Goal: Task Accomplishment & Management: Manage account settings

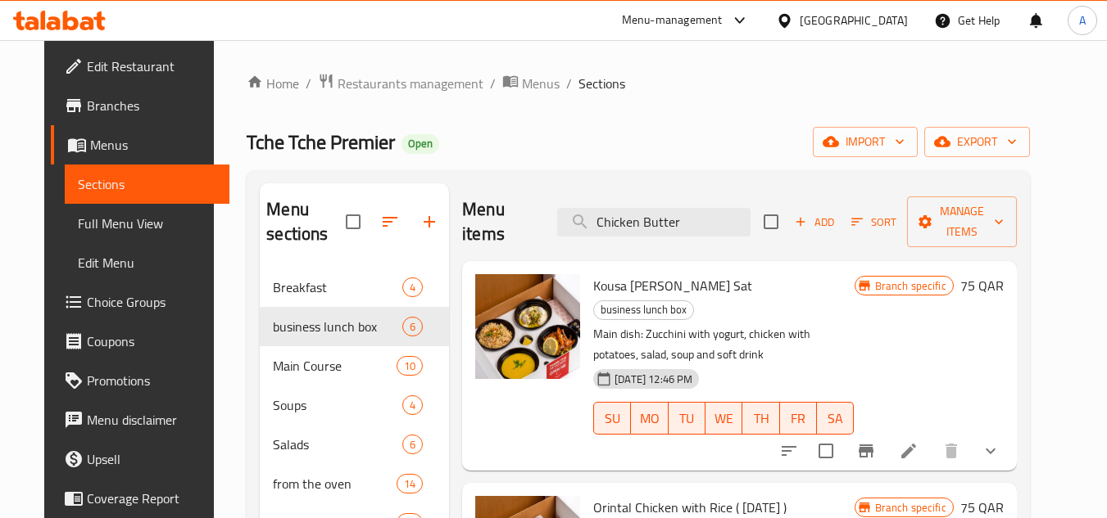
scroll to position [352, 0]
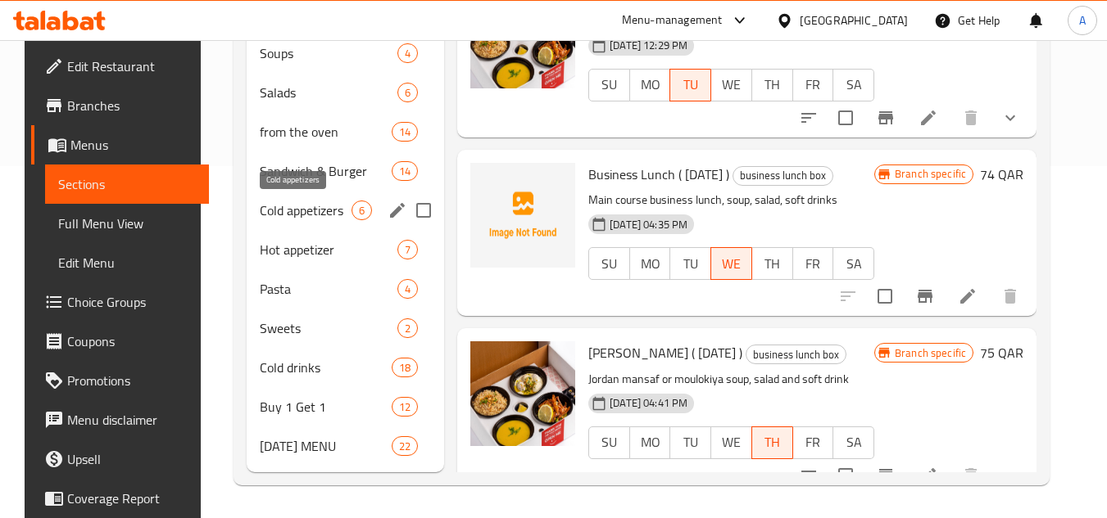
click at [298, 212] on span "Cold appetizers" at bounding box center [306, 211] width 92 height 20
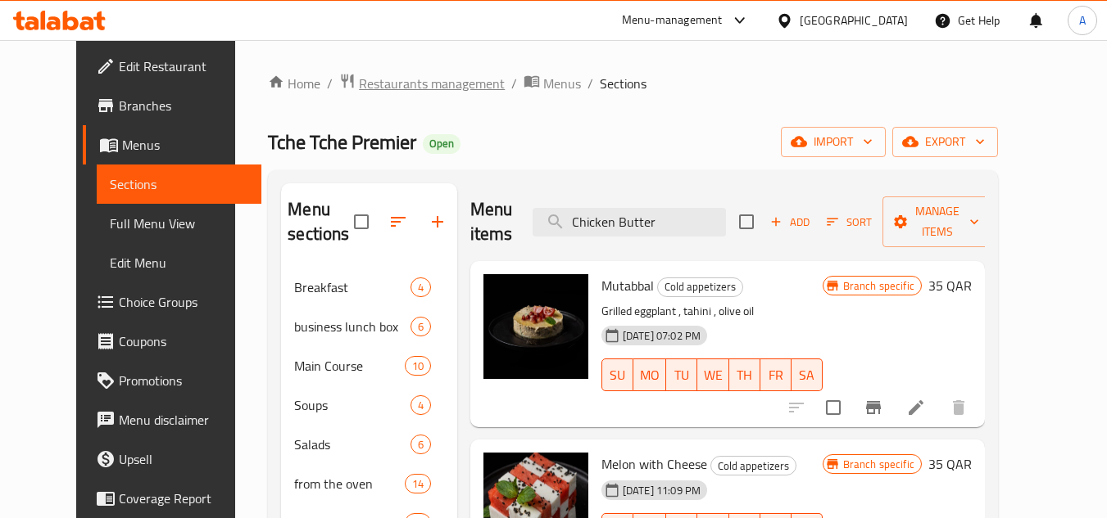
click at [413, 77] on span "Restaurants management" at bounding box center [432, 84] width 146 height 20
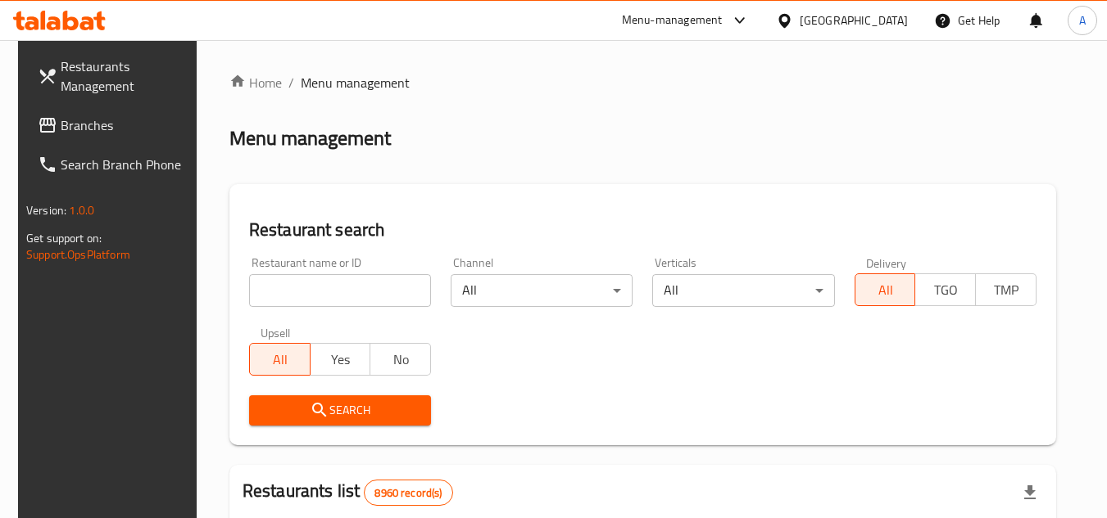
click at [793, 12] on icon at bounding box center [784, 20] width 17 height 17
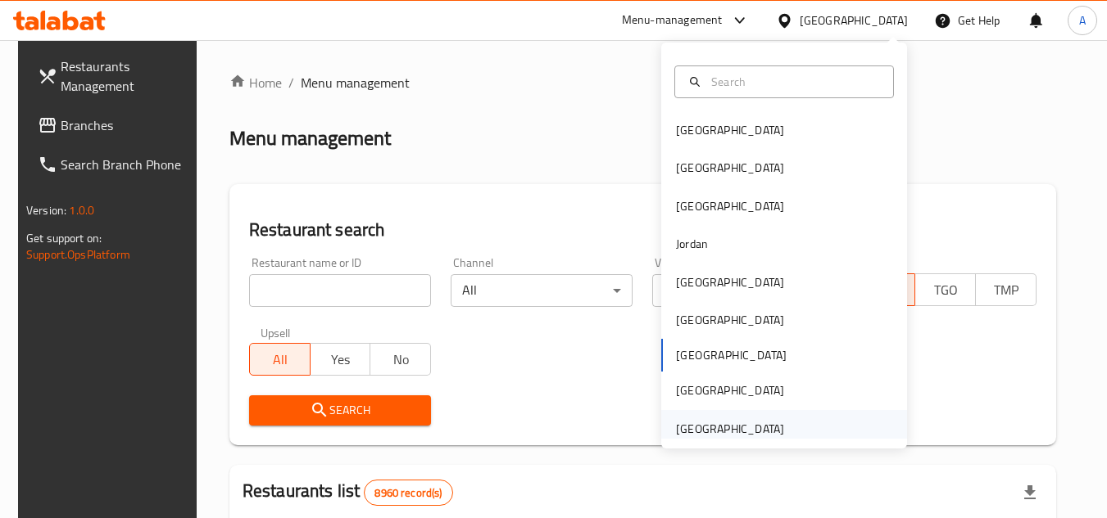
click at [739, 432] on div "[GEOGRAPHIC_DATA]" at bounding box center [730, 429] width 108 height 18
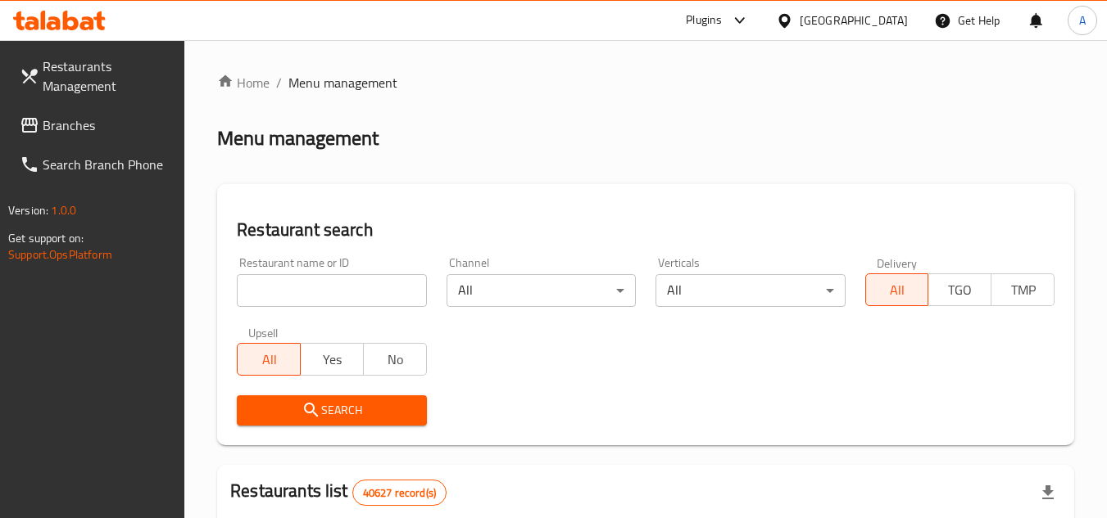
click at [97, 124] on span "Branches" at bounding box center [107, 125] width 129 height 20
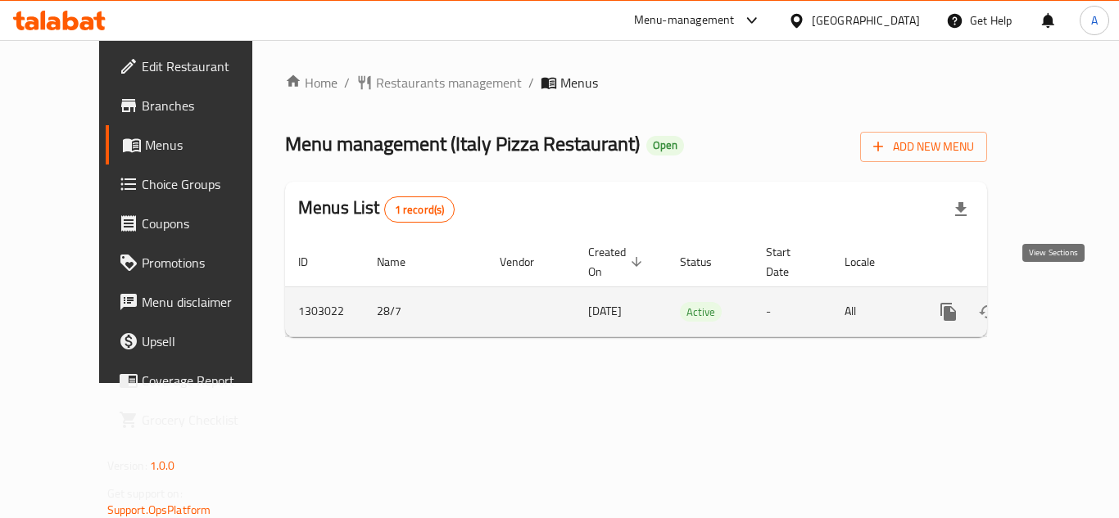
click at [1059, 305] on icon "enhanced table" at bounding box center [1066, 312] width 15 height 15
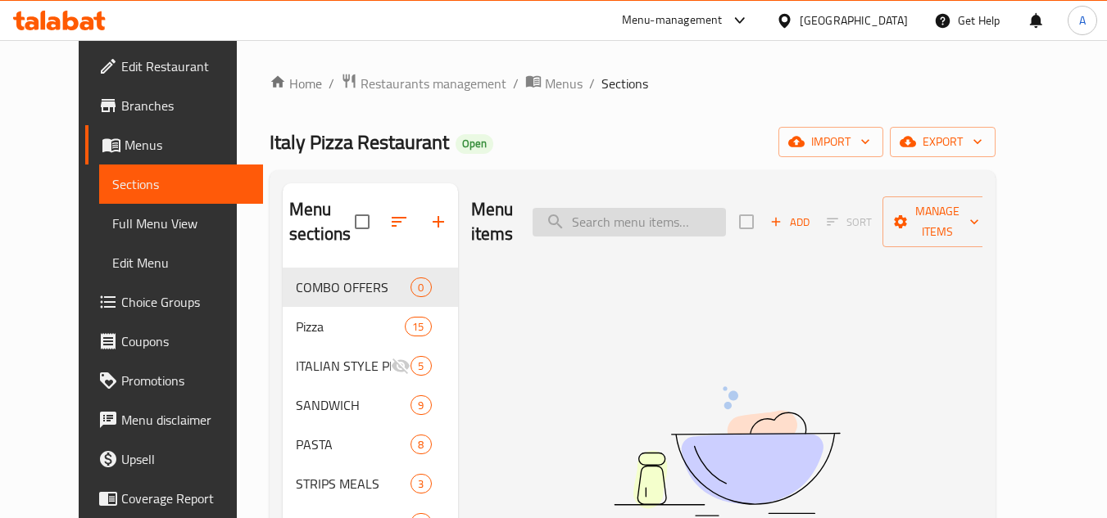
click at [650, 210] on input "search" at bounding box center [628, 222] width 193 height 29
paste input "SPECIAL PIZZA"
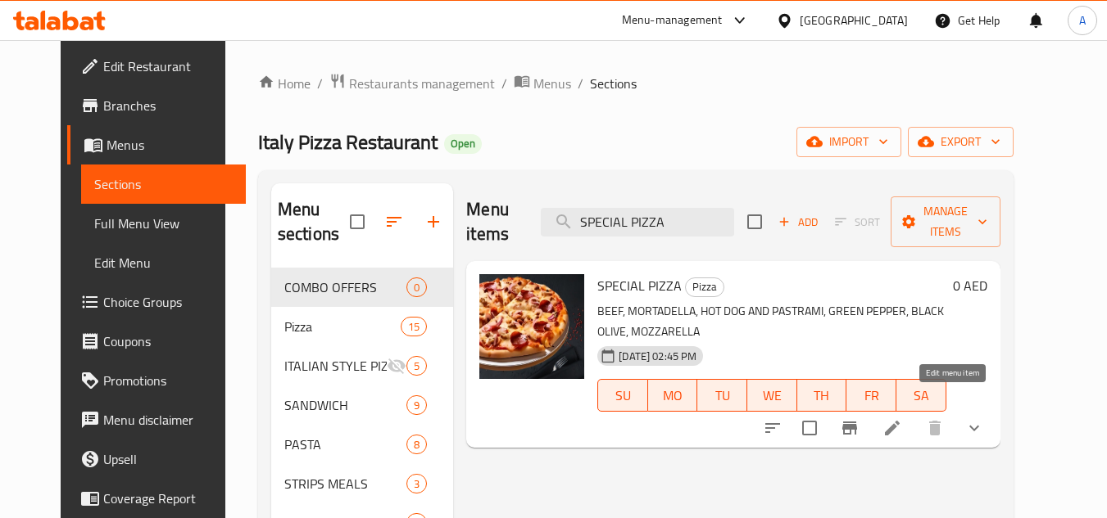
type input "SPECIAL PIZZA"
click at [899, 421] on icon at bounding box center [892, 428] width 15 height 15
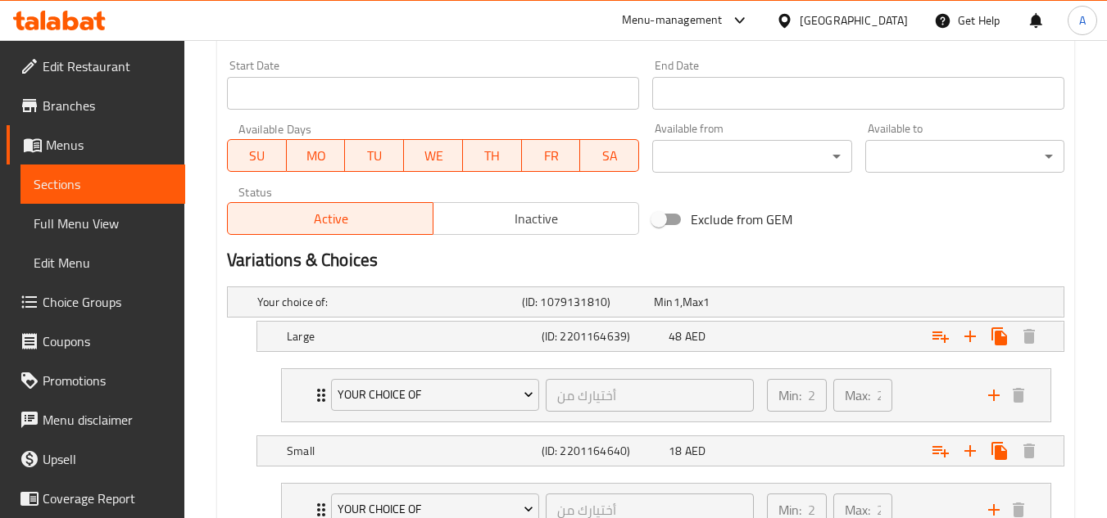
click at [537, 225] on span "Inactive" at bounding box center [536, 219] width 192 height 24
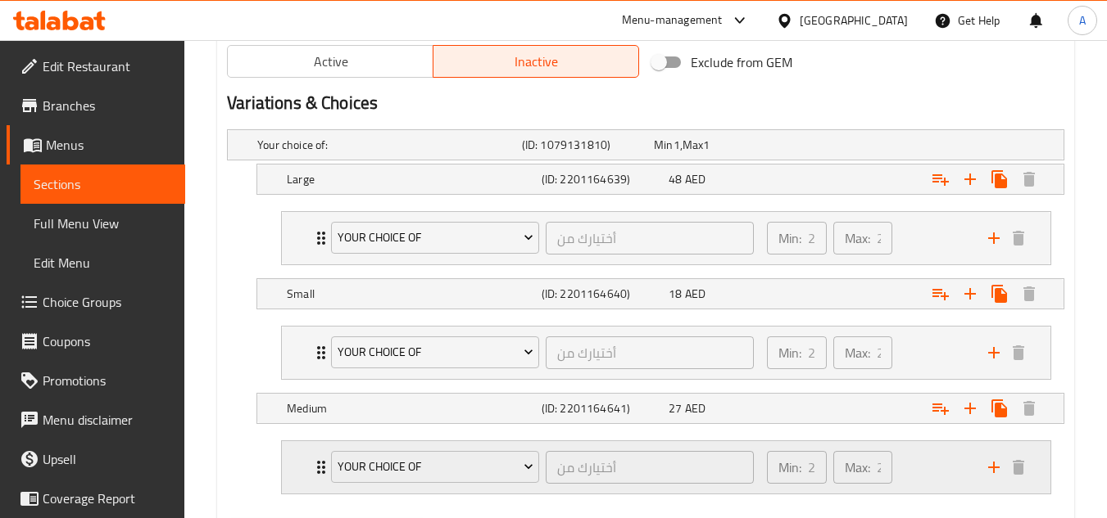
scroll to position [949, 0]
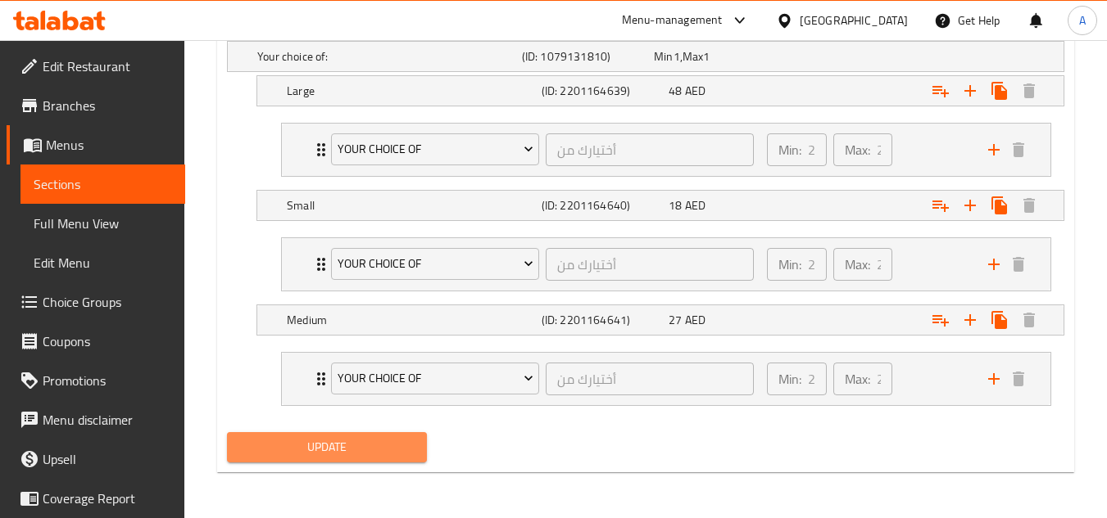
click at [410, 446] on span "Update" at bounding box center [326, 447] width 173 height 20
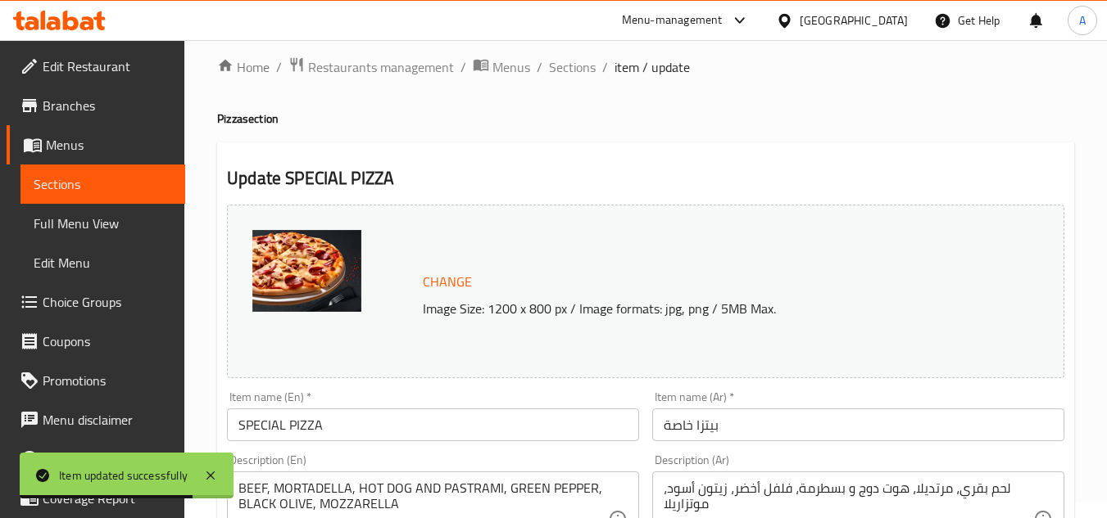
scroll to position [0, 0]
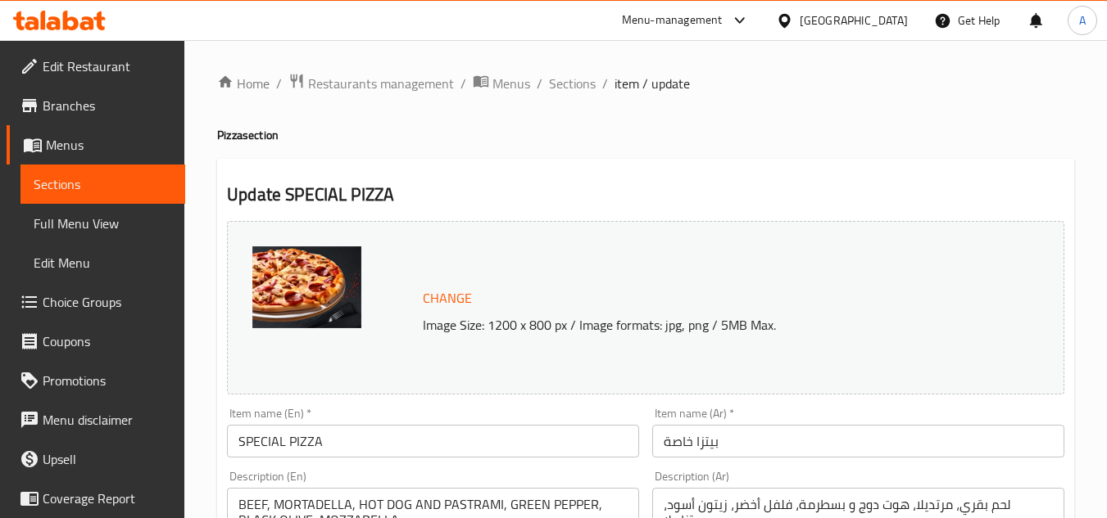
click at [879, 16] on div "[GEOGRAPHIC_DATA]" at bounding box center [853, 20] width 108 height 18
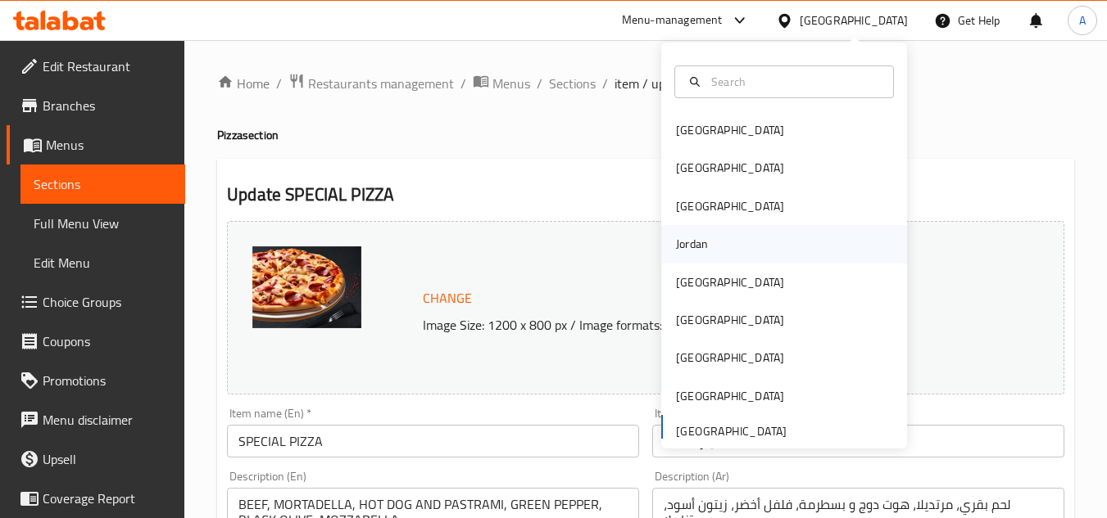
click at [749, 255] on div "Jordan" at bounding box center [784, 244] width 246 height 38
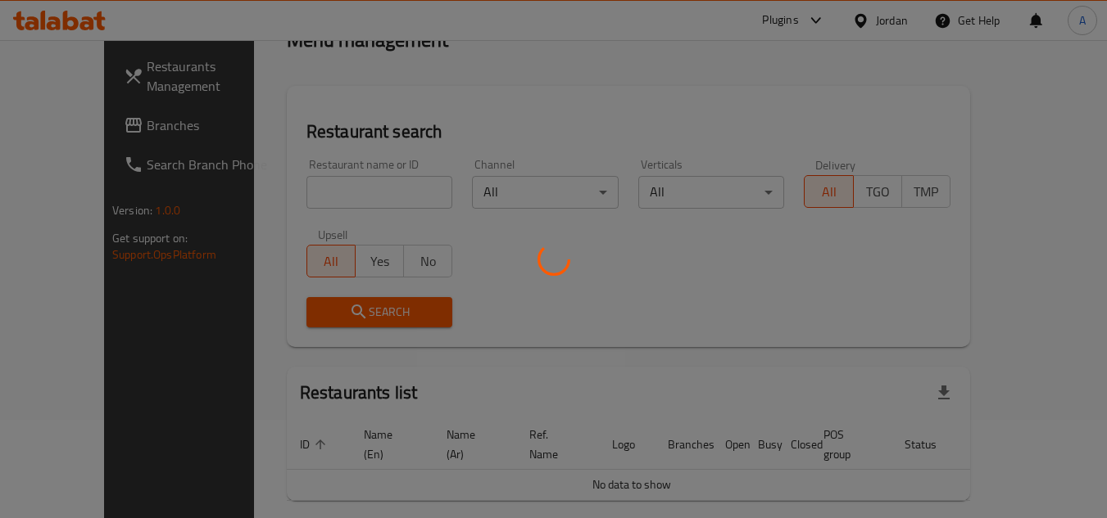
scroll to position [151, 0]
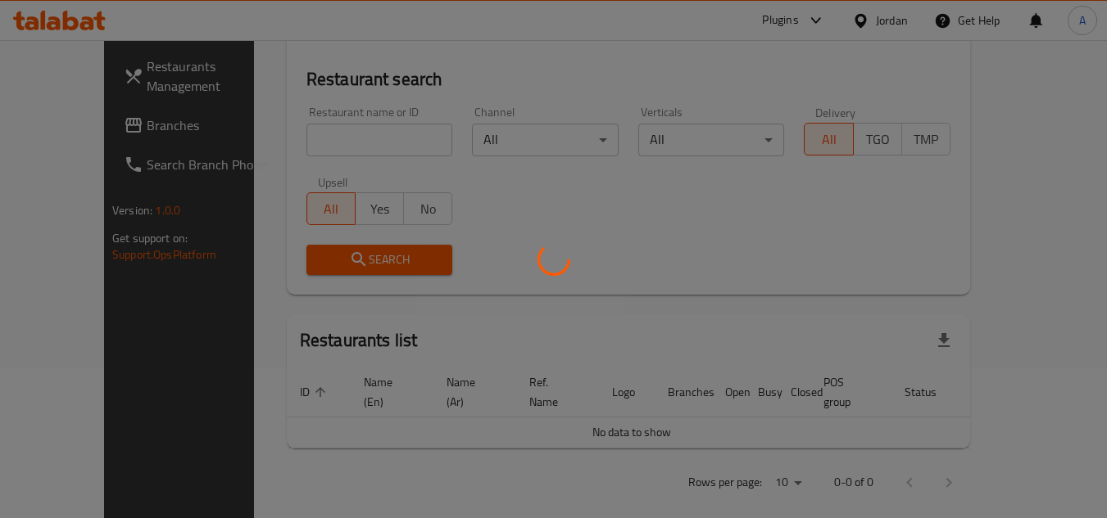
click at [93, 128] on div at bounding box center [553, 259] width 1107 height 518
click at [93, 127] on div at bounding box center [553, 259] width 1107 height 518
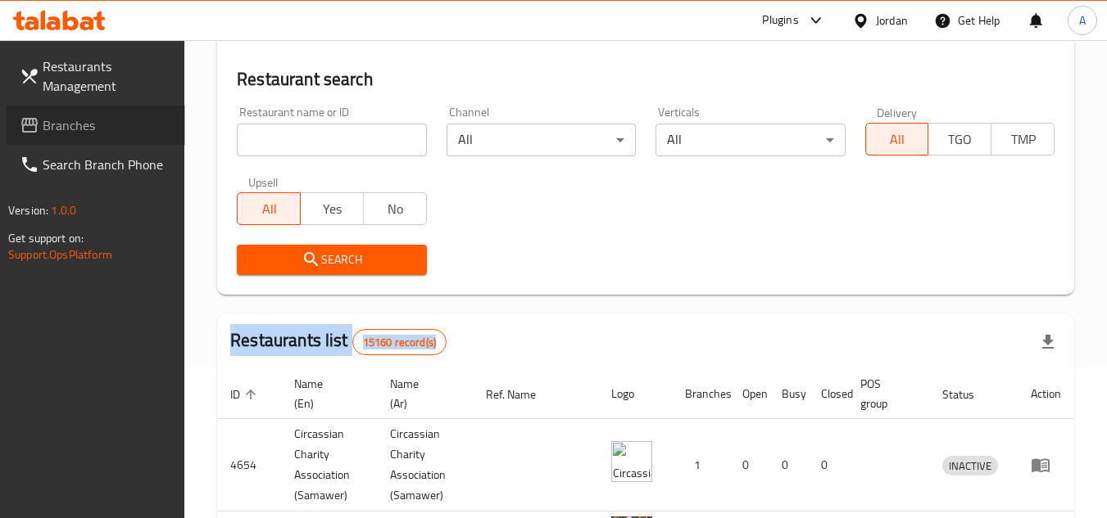
click at [93, 127] on span "Branches" at bounding box center [107, 125] width 129 height 20
